Goal: Task Accomplishment & Management: Complete application form

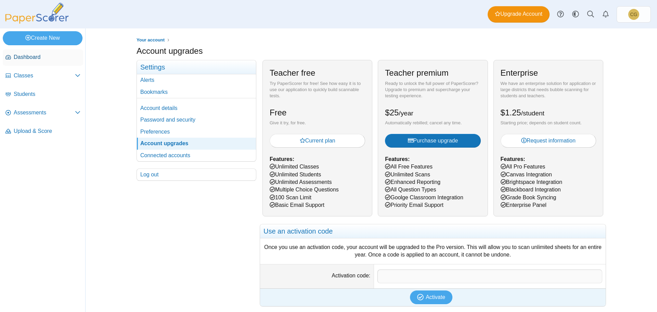
click at [22, 56] on span "Dashboard" at bounding box center [47, 57] width 67 height 8
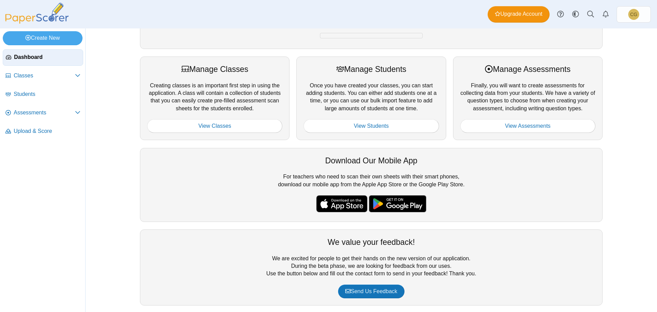
scroll to position [77, 0]
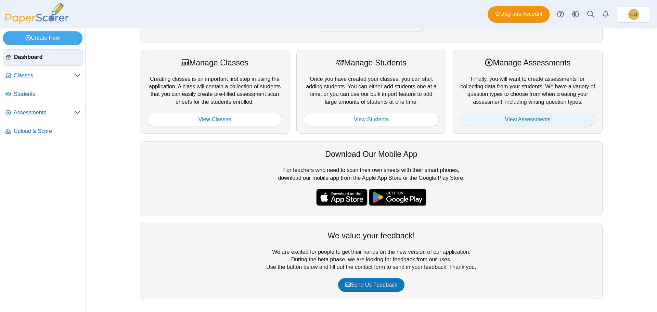
click at [512, 117] on link "View Assessments" at bounding box center [527, 120] width 135 height 14
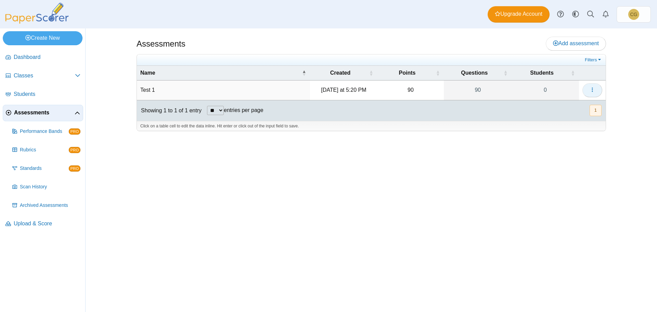
click at [591, 90] on icon "button" at bounding box center [592, 89] width 5 height 5
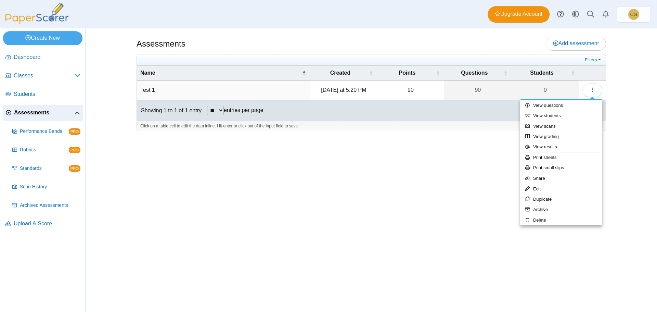
click at [345, 176] on div "Assessments Add assessment 90 0" at bounding box center [371, 169] width 513 height 283
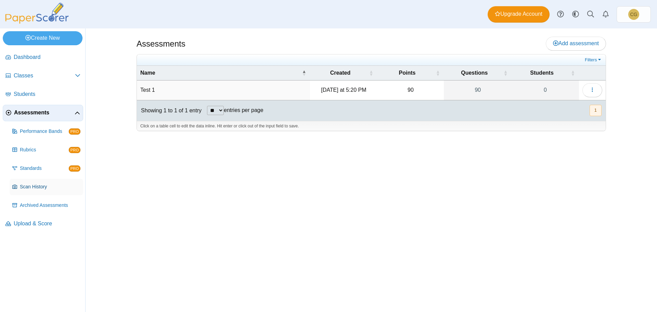
click at [32, 184] on span "Scan History" at bounding box center [50, 186] width 61 height 7
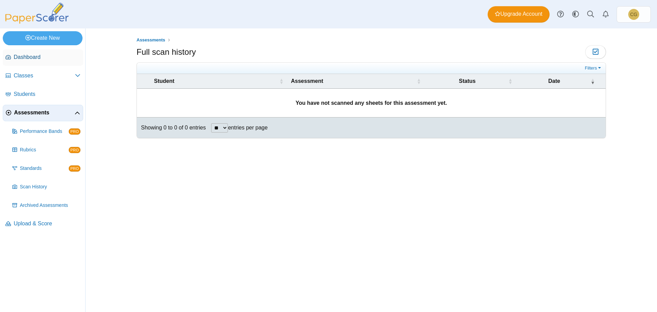
click at [26, 56] on span "Dashboard" at bounding box center [47, 57] width 67 height 8
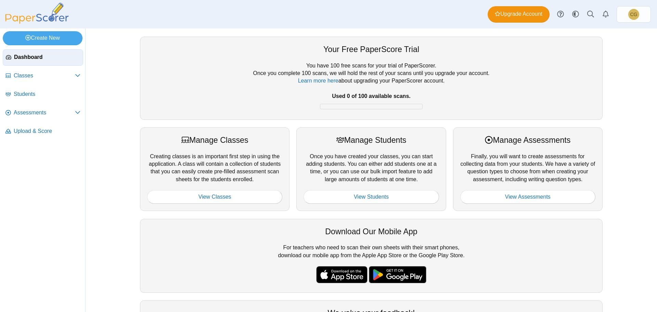
click at [84, 79] on ul "Dashboard Classes" at bounding box center [42, 96] width 85 height 98
click at [79, 75] on use at bounding box center [77, 75] width 5 height 3
click at [78, 131] on icon at bounding box center [77, 130] width 5 height 5
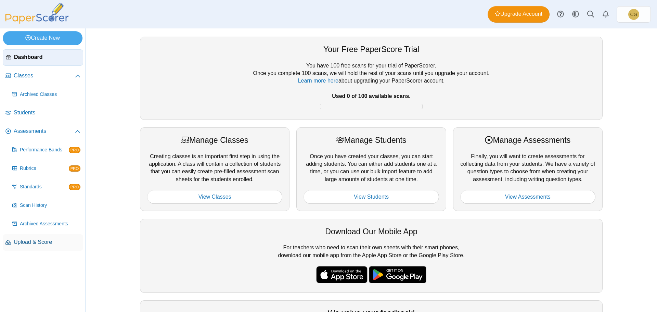
click at [26, 244] on span "Upload & Score" at bounding box center [47, 242] width 67 height 8
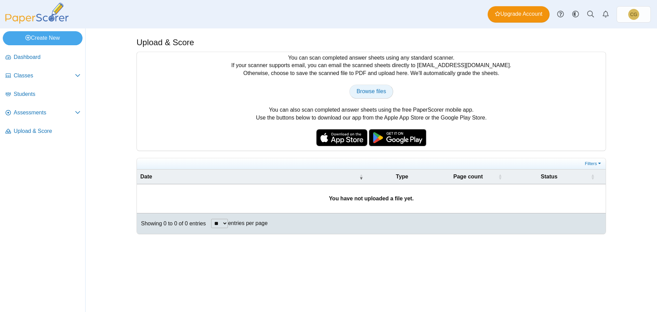
click at [368, 90] on span "Browse files" at bounding box center [371, 91] width 29 height 6
type input "**********"
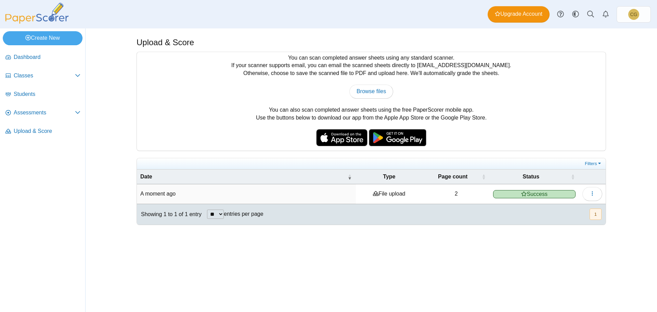
click at [546, 196] on span "Success" at bounding box center [534, 194] width 82 height 8
click at [29, 90] on span "Students" at bounding box center [47, 94] width 67 height 8
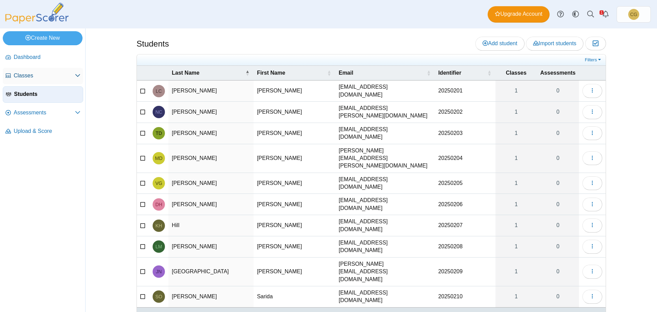
click at [29, 74] on span "Classes" at bounding box center [44, 76] width 61 height 8
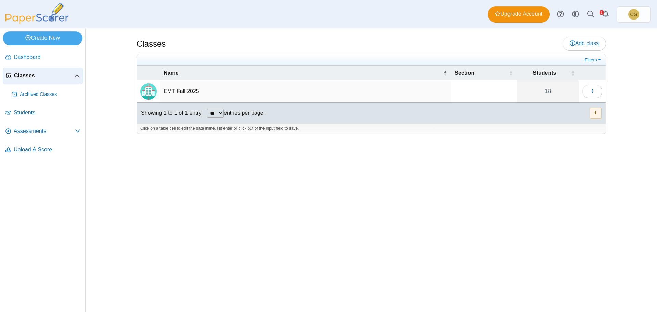
click at [178, 89] on td "EMT Fall 2025" at bounding box center [305, 91] width 291 height 22
drag, startPoint x: 480, startPoint y: 116, endPoint x: 485, endPoint y: 113, distance: 5.7
click at [480, 115] on div "Showing 1 to 1 of 1 entry ** ** ** *** entries per page « Prev 1 Next »" at bounding box center [371, 113] width 469 height 21
click at [587, 90] on button "button" at bounding box center [592, 92] width 20 height 14
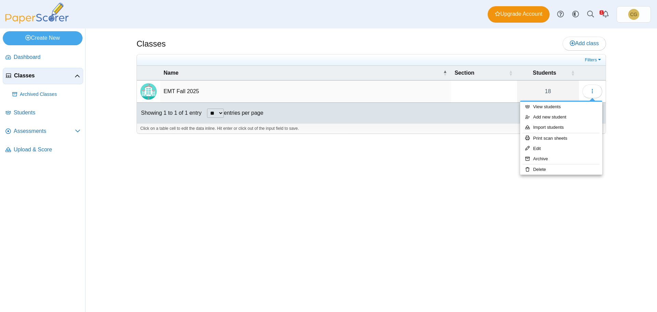
click at [452, 174] on div "Classes Add class Filters 18" at bounding box center [371, 169] width 513 height 283
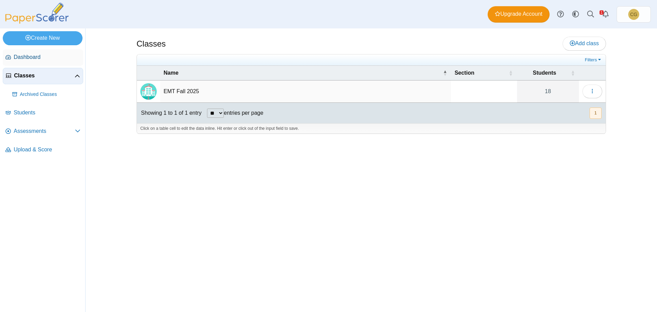
click at [32, 58] on span "Dashboard" at bounding box center [47, 57] width 67 height 8
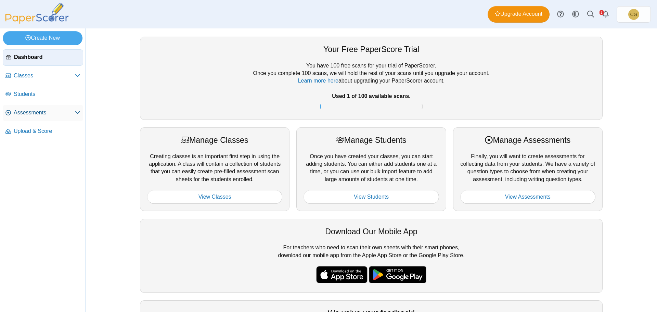
click at [50, 109] on span "Assessments" at bounding box center [44, 113] width 61 height 8
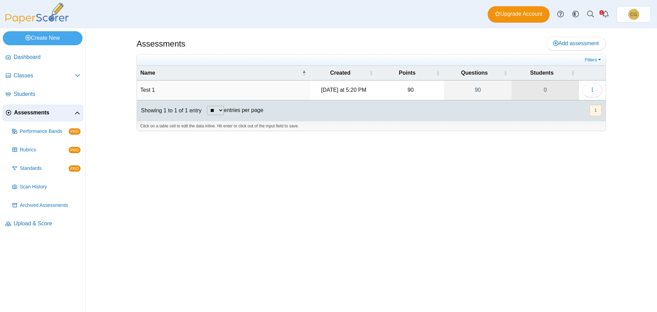
click at [547, 89] on link "0" at bounding box center [545, 89] width 67 height 19
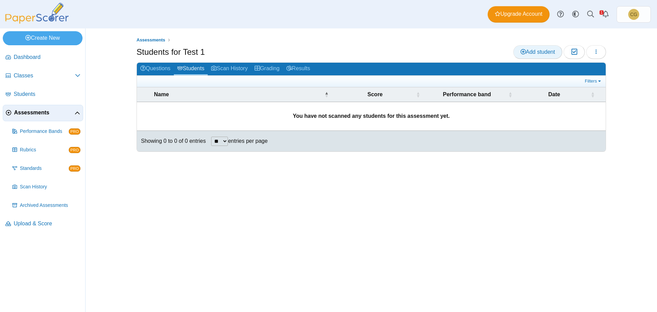
click at [536, 55] on link "Add student" at bounding box center [537, 52] width 49 height 14
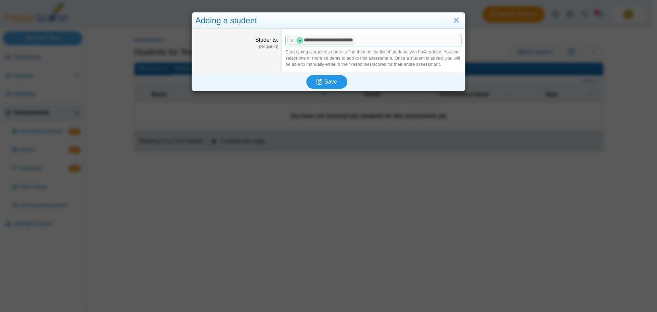
click at [336, 83] on button "Save" at bounding box center [326, 82] width 41 height 14
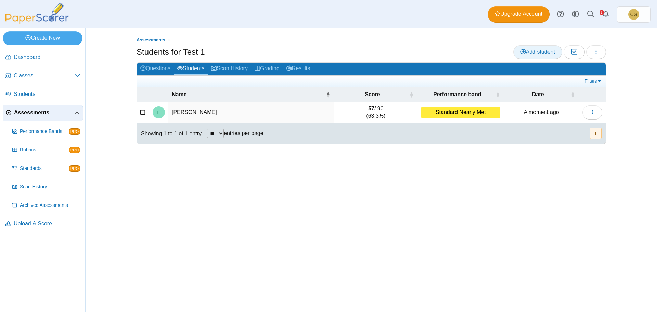
click at [536, 56] on link "Add student" at bounding box center [537, 52] width 49 height 14
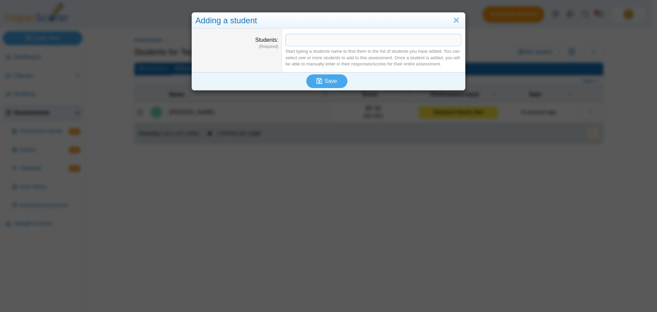
click at [355, 43] on span at bounding box center [374, 40] width 176 height 12
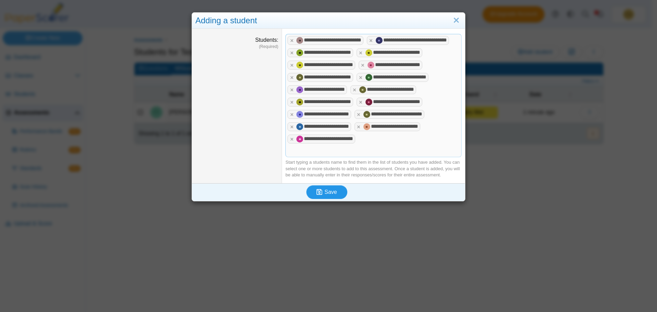
click at [329, 192] on span "Save" at bounding box center [330, 192] width 12 height 6
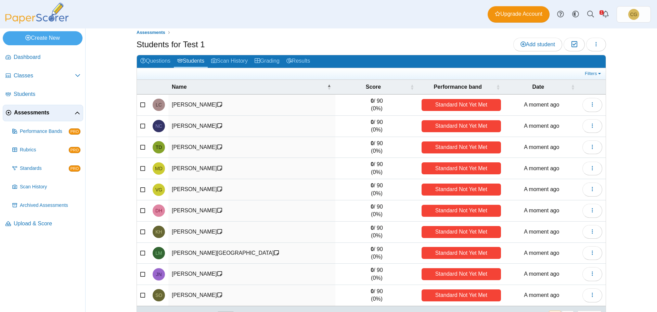
scroll to position [29, 0]
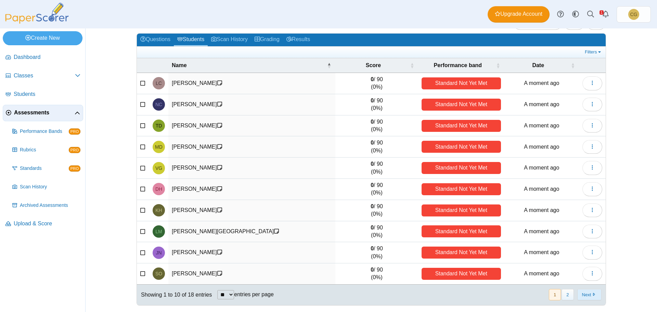
click at [585, 296] on button "Next" at bounding box center [589, 294] width 24 height 11
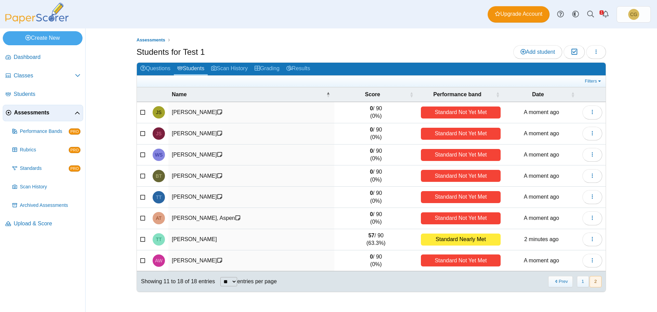
scroll to position [0, 0]
click at [266, 66] on link "Grading" at bounding box center [267, 69] width 32 height 13
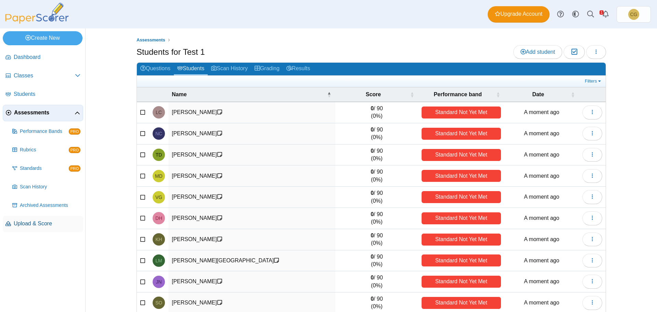
click at [30, 226] on span "Upload & Score" at bounding box center [47, 224] width 67 height 8
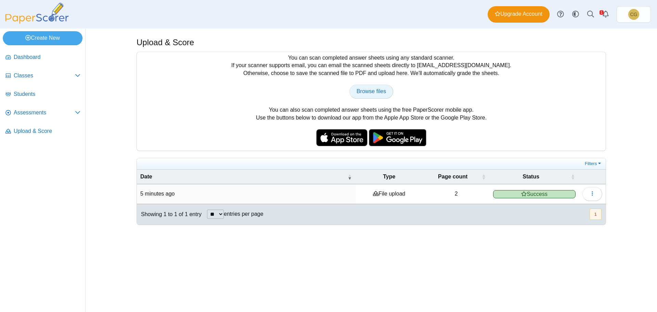
click at [369, 91] on span "Browse files" at bounding box center [371, 91] width 29 height 6
click at [382, 88] on span "Browse files" at bounding box center [371, 91] width 29 height 6
type input "**********"
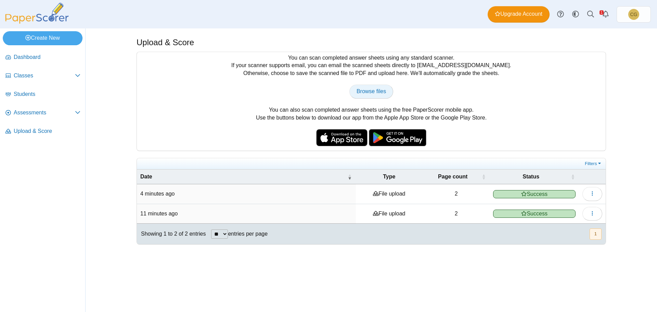
click at [379, 89] on span "Browse files" at bounding box center [371, 91] width 29 height 6
type input "**********"
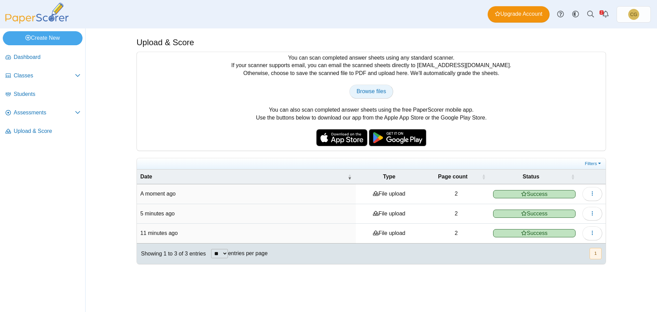
click at [364, 91] on span "Browse files" at bounding box center [371, 91] width 29 height 6
type input "**********"
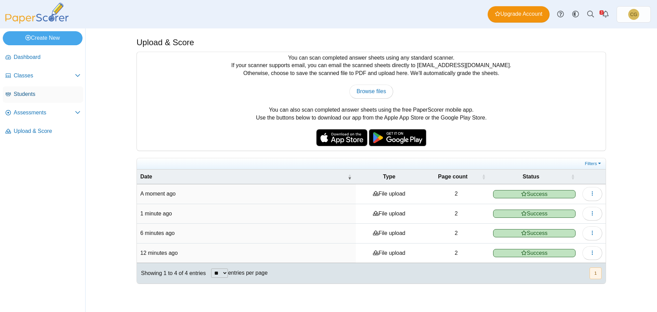
click at [30, 94] on span "Students" at bounding box center [47, 94] width 67 height 8
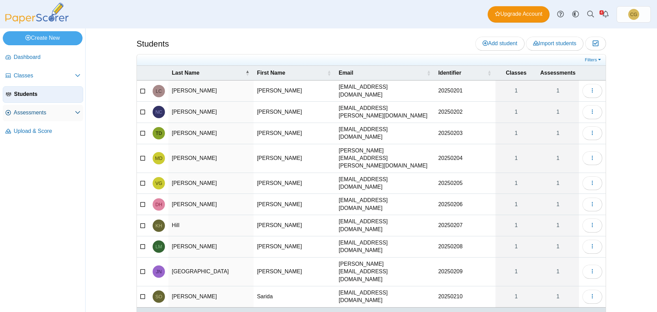
click at [30, 112] on span "Assessments" at bounding box center [44, 113] width 61 height 8
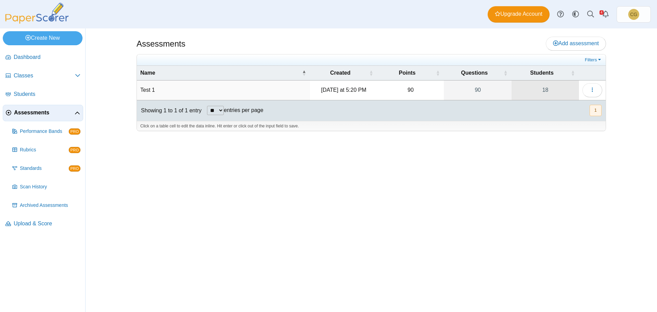
click at [520, 93] on link "18" at bounding box center [545, 89] width 67 height 19
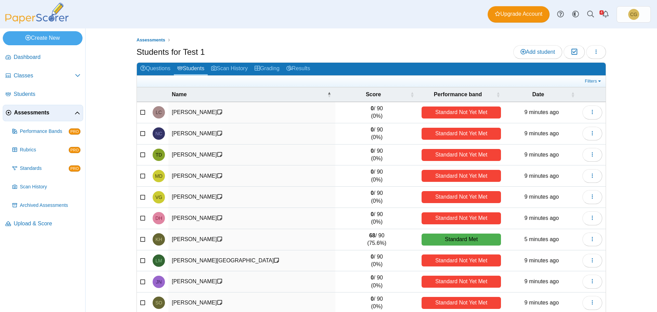
scroll to position [29, 0]
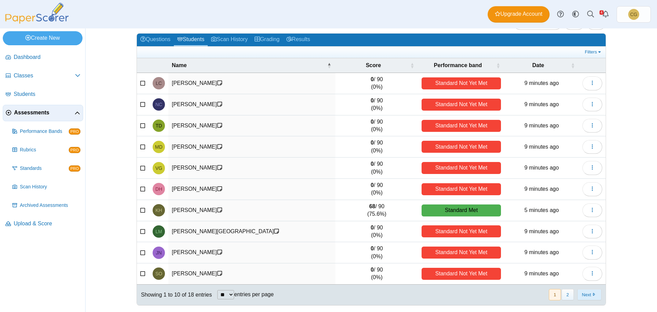
click at [584, 293] on button "Next" at bounding box center [589, 294] width 24 height 11
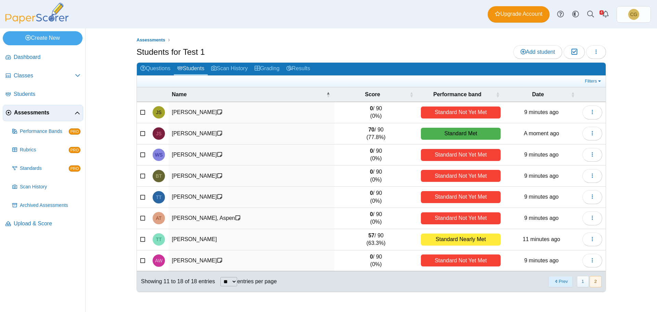
click at [565, 280] on button "Prev" at bounding box center [560, 281] width 24 height 11
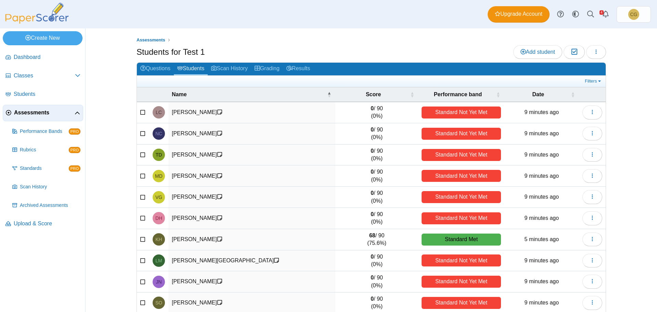
scroll to position [29, 0]
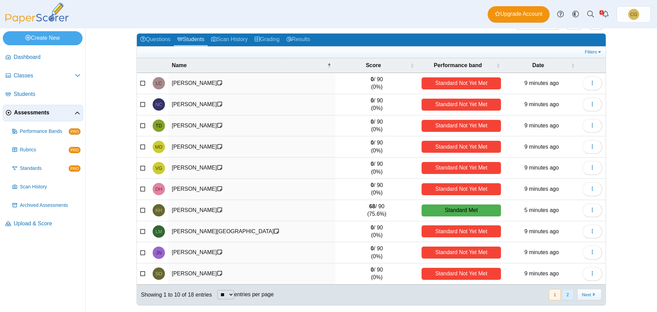
click at [567, 293] on button "2" at bounding box center [567, 294] width 12 height 11
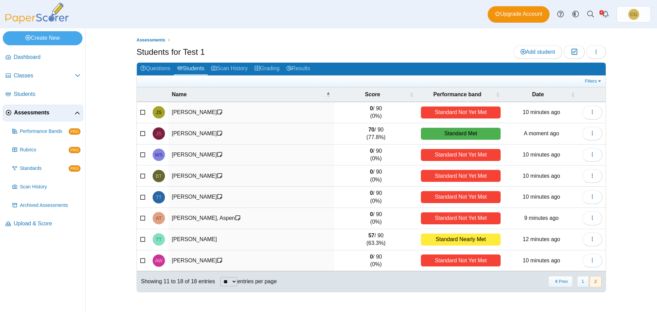
scroll to position [0, 0]
click at [562, 281] on button "Prev" at bounding box center [560, 281] width 24 height 11
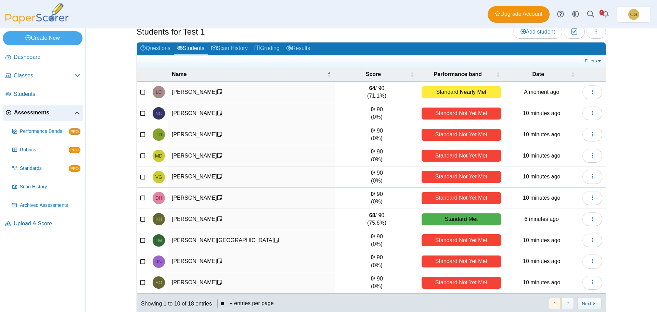
scroll to position [29, 0]
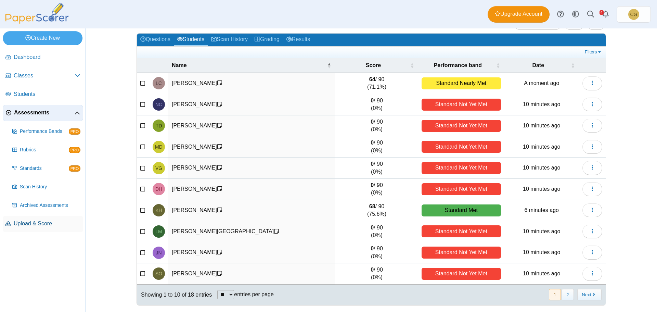
click at [36, 221] on span "Upload & Score" at bounding box center [47, 224] width 67 height 8
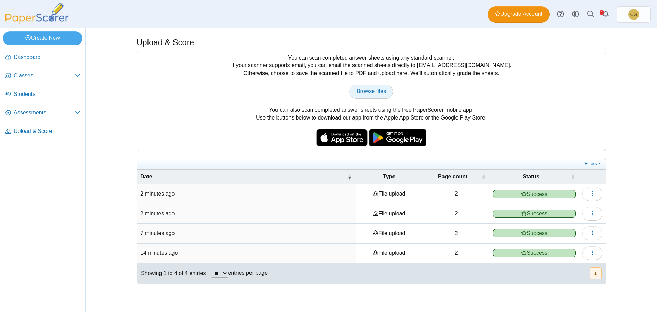
click at [370, 93] on span "Browse files" at bounding box center [371, 91] width 29 height 6
type input "**********"
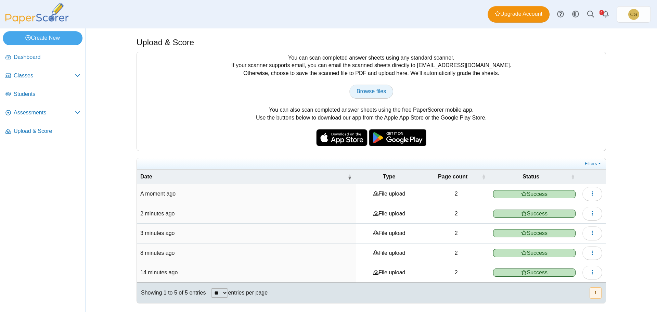
click at [370, 88] on span "Browse files" at bounding box center [371, 91] width 29 height 6
type input "**********"
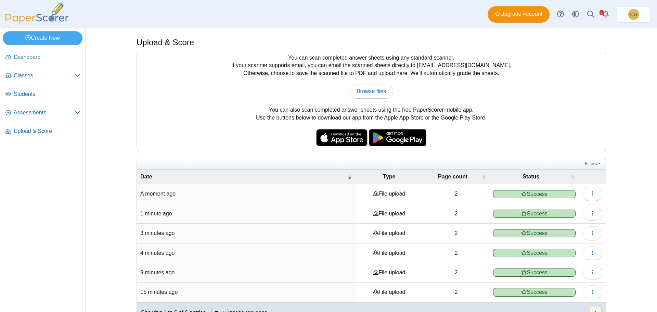
click at [300, 95] on div "Browse files There was a problem with the uploaded file.... Please try again...…" at bounding box center [371, 92] width 462 height 14
click at [364, 91] on span "Browse files" at bounding box center [371, 91] width 29 height 6
type input "**********"
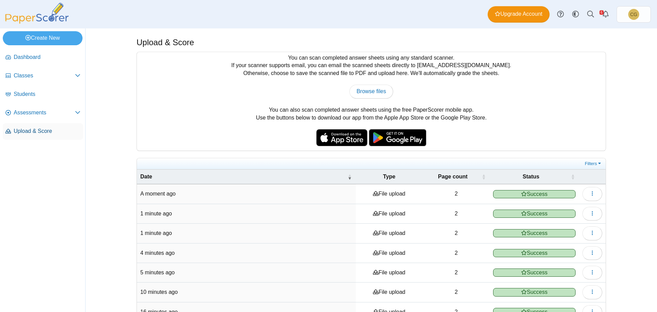
click at [40, 129] on span "Upload & Score" at bounding box center [47, 131] width 67 height 8
click at [30, 112] on span "Assessments" at bounding box center [44, 113] width 61 height 8
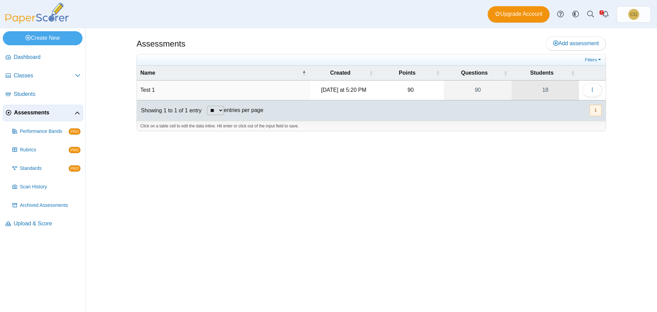
click at [524, 90] on link "18" at bounding box center [545, 89] width 67 height 19
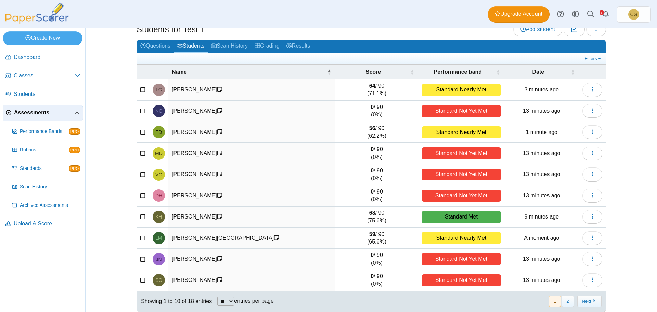
scroll to position [29, 0]
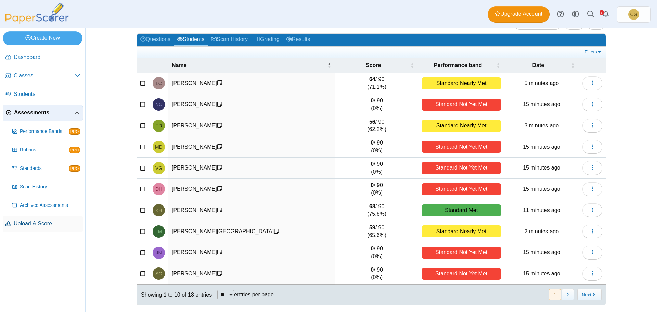
click at [27, 224] on span "Upload & Score" at bounding box center [47, 224] width 67 height 8
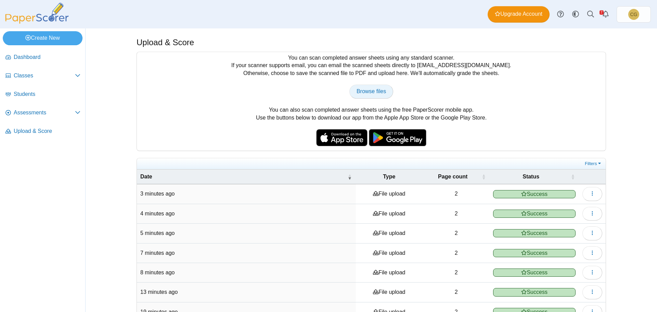
click at [372, 91] on span "Browse files" at bounding box center [371, 91] width 29 height 6
type input "**********"
click at [30, 112] on span "Assessments" at bounding box center [44, 113] width 61 height 8
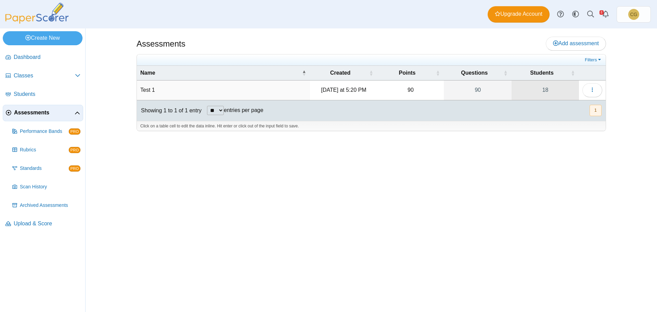
click at [528, 90] on link "18" at bounding box center [545, 89] width 67 height 19
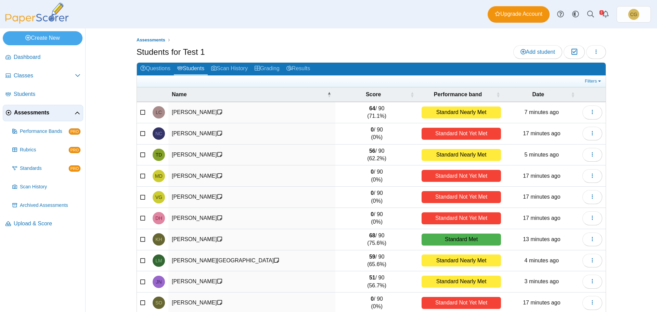
scroll to position [29, 0]
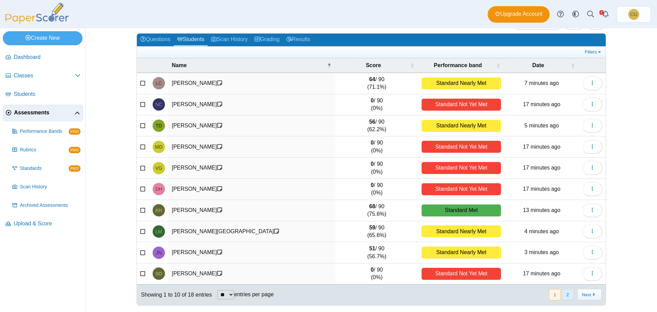
click at [564, 293] on button "2" at bounding box center [567, 294] width 12 height 11
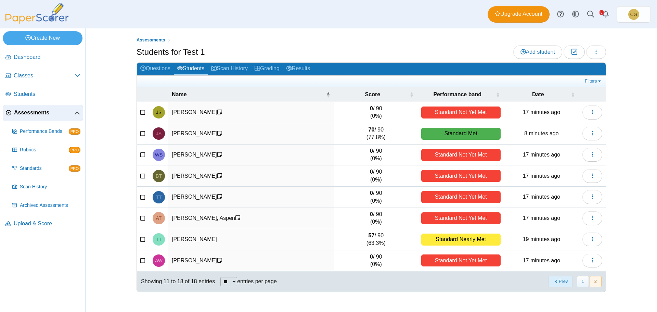
click at [560, 285] on button "Prev" at bounding box center [560, 281] width 24 height 11
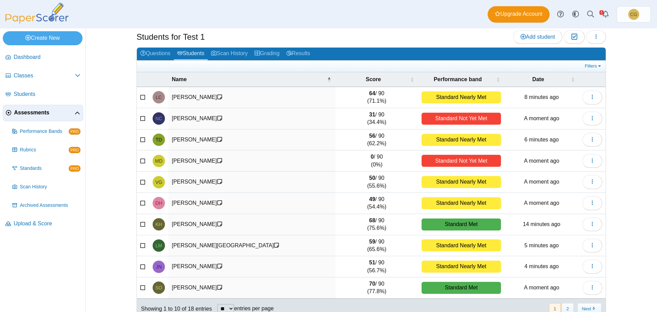
scroll to position [29, 0]
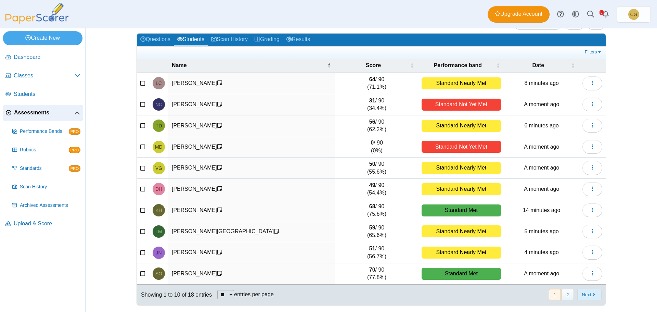
click at [585, 292] on button "Next" at bounding box center [589, 294] width 24 height 11
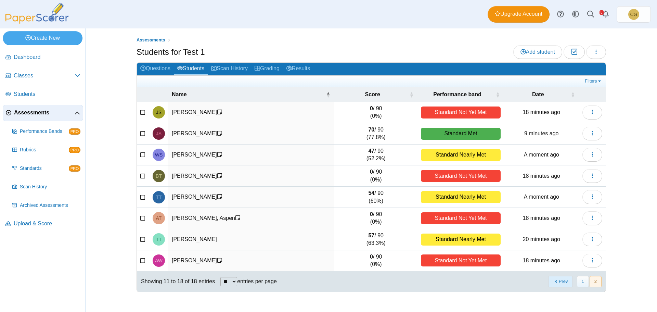
click at [558, 278] on button "Prev" at bounding box center [560, 281] width 24 height 11
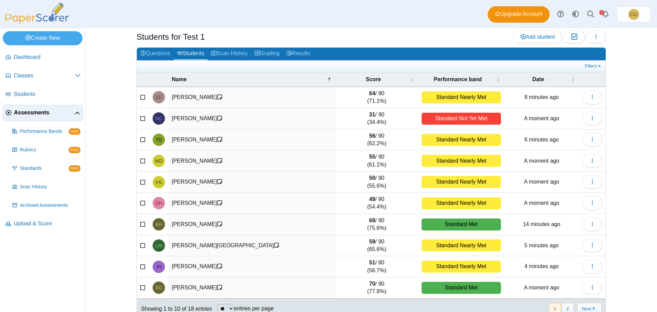
scroll to position [29, 0]
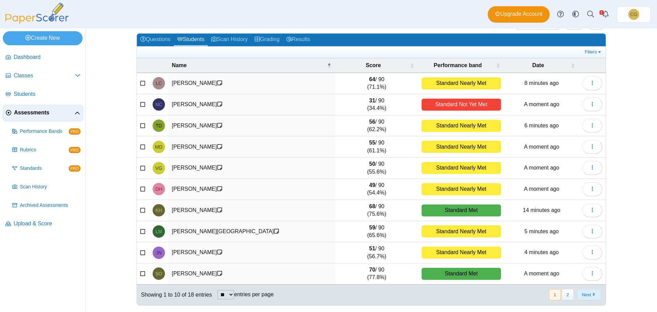
click at [586, 295] on button "Next" at bounding box center [589, 294] width 24 height 11
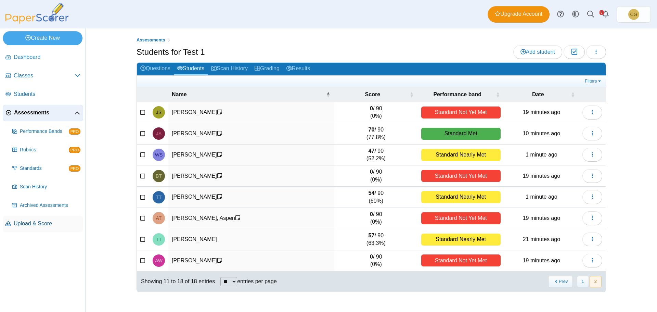
click at [39, 226] on span "Upload & Score" at bounding box center [47, 224] width 67 height 8
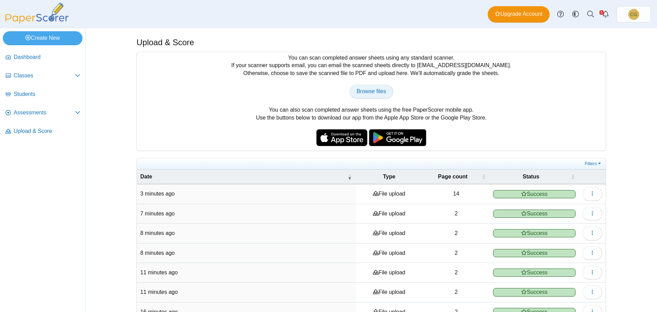
click at [371, 90] on span "Browse files" at bounding box center [371, 91] width 29 height 6
type input "**********"
click at [373, 92] on span "Browse files" at bounding box center [371, 91] width 29 height 6
type input "**********"
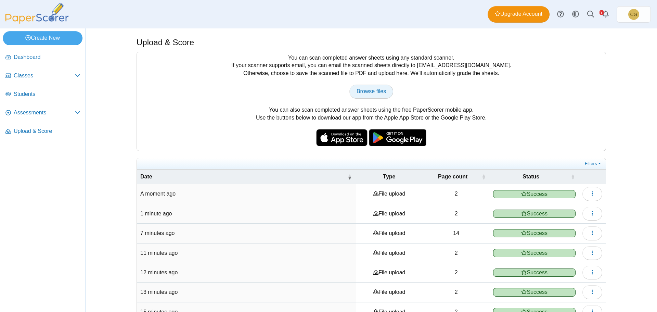
click at [367, 92] on span "Browse files" at bounding box center [371, 91] width 29 height 6
type input "**********"
click at [369, 92] on span "Browse files" at bounding box center [371, 91] width 29 height 6
click at [31, 114] on span "Assessments" at bounding box center [44, 113] width 61 height 8
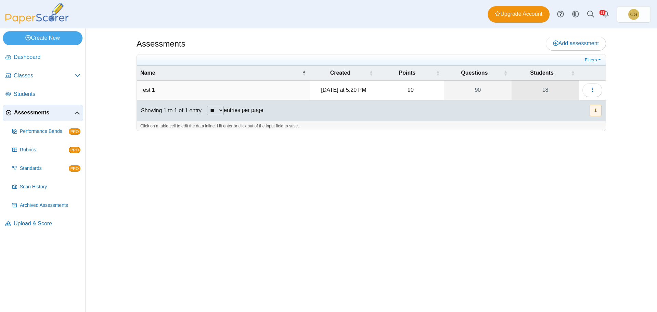
click at [564, 90] on link "18" at bounding box center [545, 89] width 67 height 19
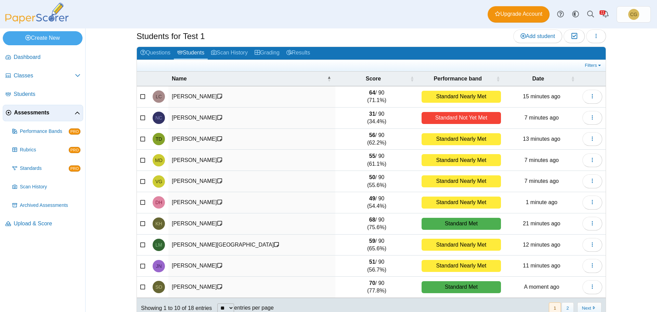
scroll to position [29, 0]
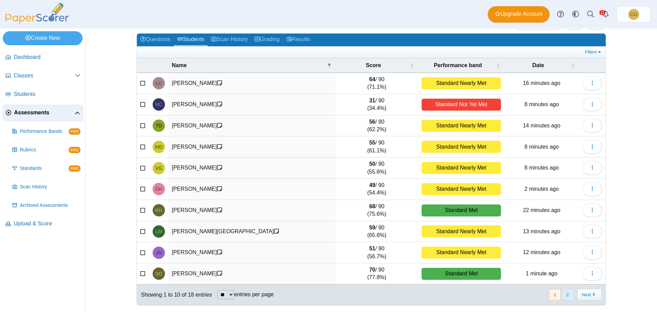
click at [566, 294] on button "2" at bounding box center [567, 294] width 12 height 11
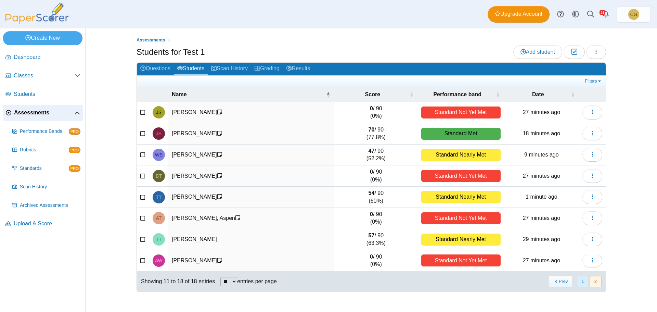
click at [582, 282] on button "1" at bounding box center [583, 281] width 12 height 11
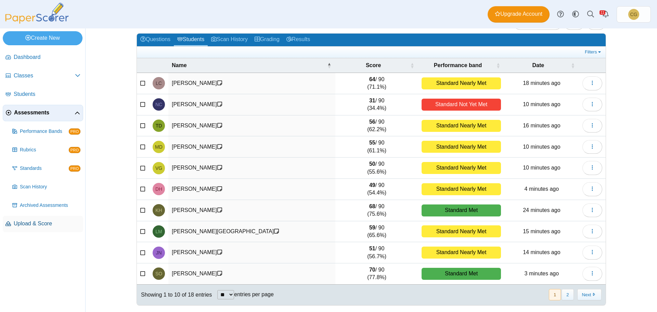
click at [32, 220] on span "Upload & Score" at bounding box center [47, 224] width 67 height 8
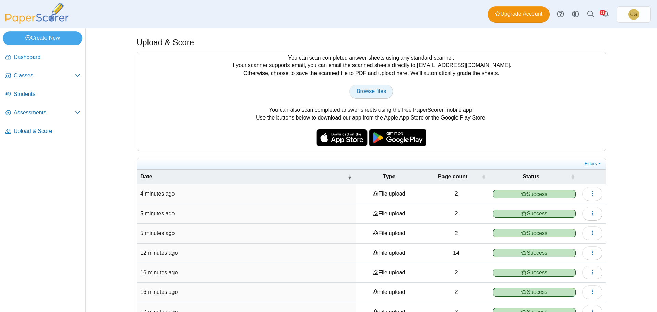
click at [379, 91] on span "Browse files" at bounding box center [371, 91] width 29 height 6
type input "**********"
click at [366, 93] on span "Browse files" at bounding box center [371, 91] width 29 height 6
type input "**********"
click at [377, 91] on span "Browse files" at bounding box center [371, 91] width 29 height 6
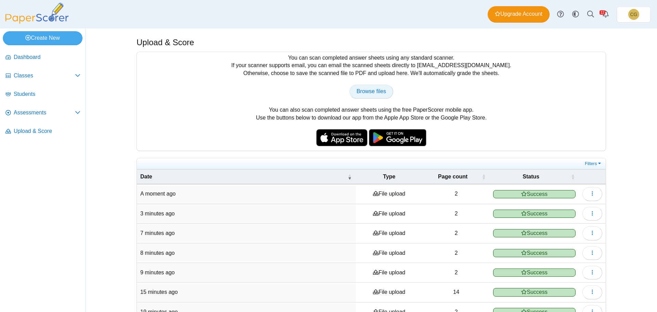
type input "**********"
click at [371, 91] on span "Browse files" at bounding box center [371, 91] width 29 height 6
type input "**********"
click at [371, 92] on span "Browse files" at bounding box center [371, 91] width 29 height 6
type input "**********"
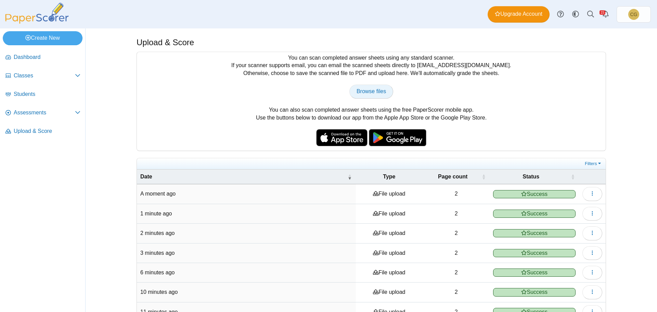
click at [375, 89] on span "Browse files" at bounding box center [371, 91] width 29 height 6
type input "**********"
click at [366, 91] on span "Browse files" at bounding box center [371, 91] width 29 height 6
type input "**********"
click at [32, 115] on span "Assessments" at bounding box center [44, 113] width 61 height 8
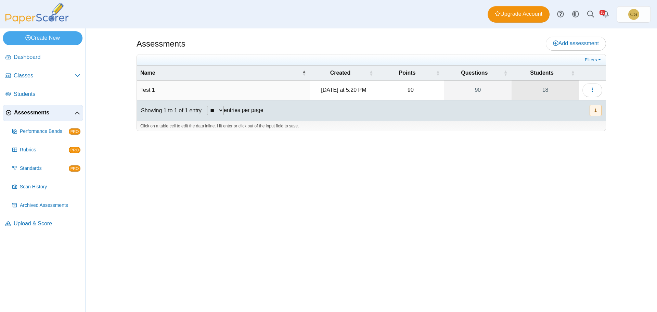
click at [544, 92] on link "18" at bounding box center [545, 89] width 67 height 19
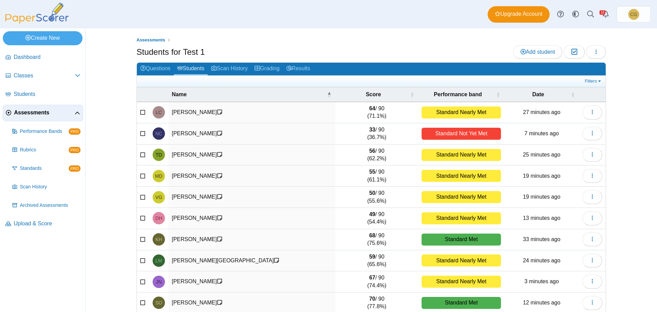
scroll to position [29, 0]
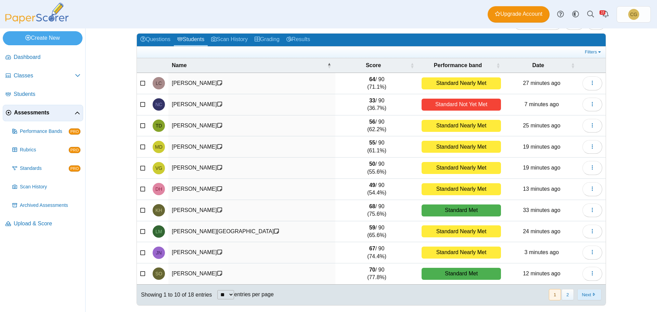
click at [585, 294] on button "Next" at bounding box center [589, 294] width 24 height 11
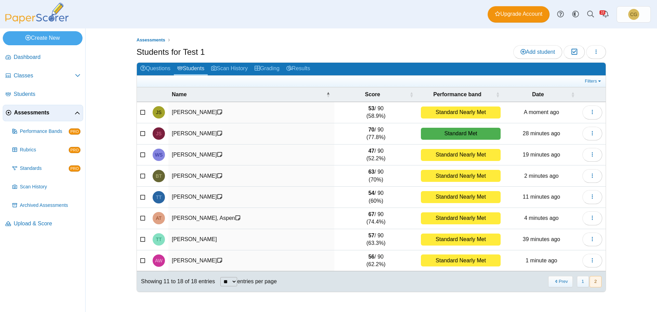
scroll to position [0, 0]
click at [557, 282] on button "Prev" at bounding box center [560, 281] width 24 height 11
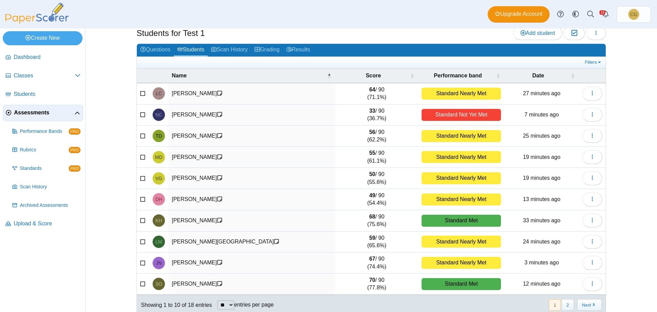
scroll to position [29, 0]
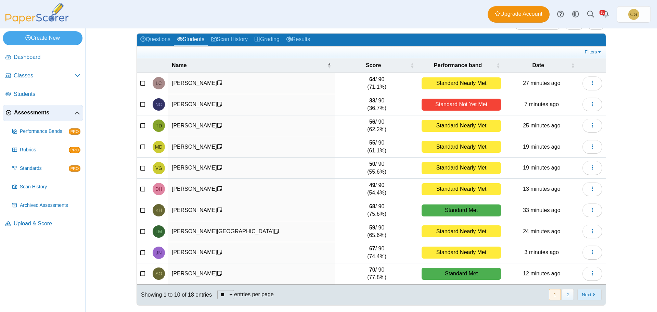
click at [590, 299] on button "Next" at bounding box center [589, 294] width 24 height 11
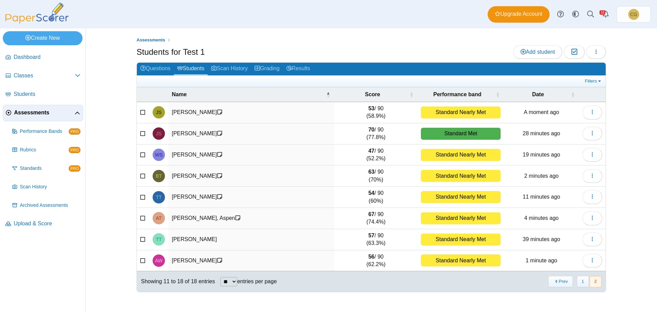
scroll to position [0, 0]
